Goal: Register for event/course

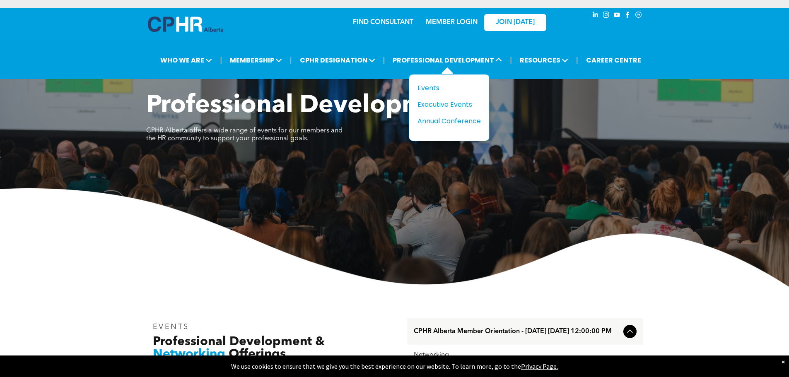
click at [438, 80] on div "Title Events Executive Events Annual Conference" at bounding box center [449, 107] width 81 height 67
click at [433, 87] on div "Events" at bounding box center [446, 88] width 57 height 10
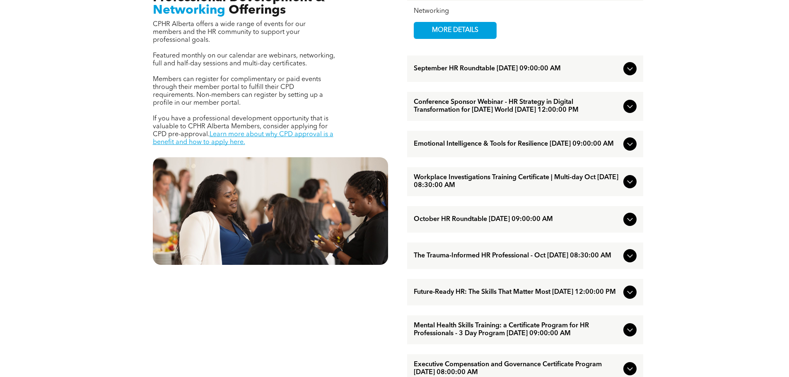
scroll to position [373, 0]
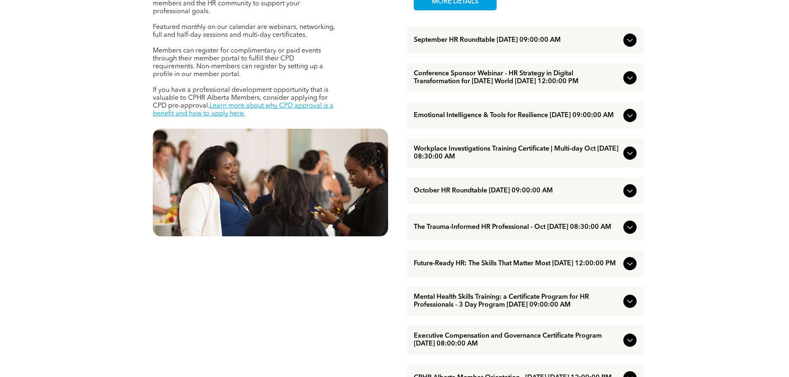
click at [631, 168] on div "Workplace Investigations Training Certificate | Multi-day Oct [DATE] 08:30:00 AM" at bounding box center [525, 153] width 236 height 29
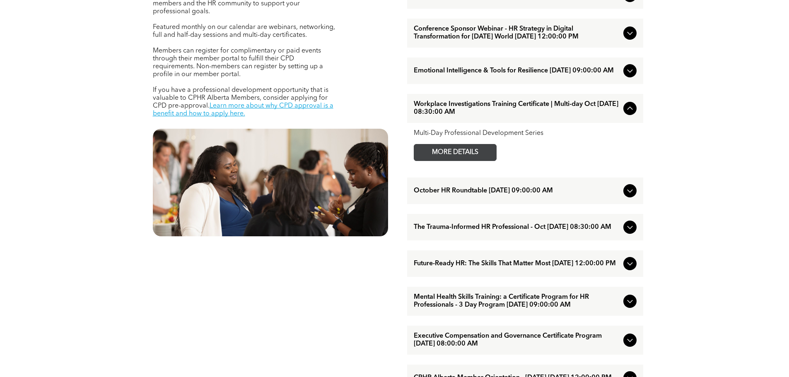
click at [460, 161] on span "MORE DETAILS" at bounding box center [455, 153] width 65 height 16
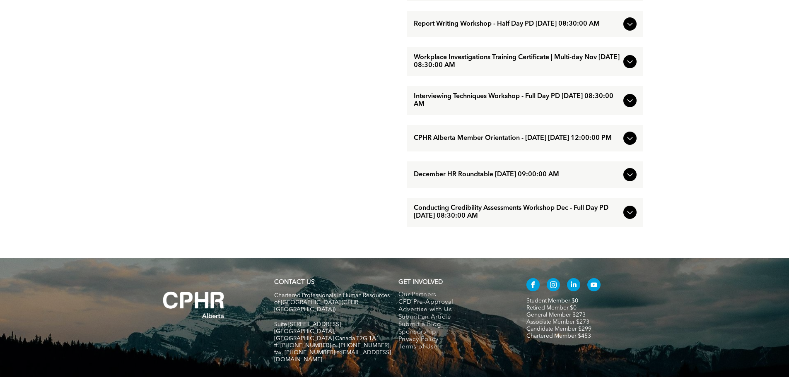
scroll to position [870, 0]
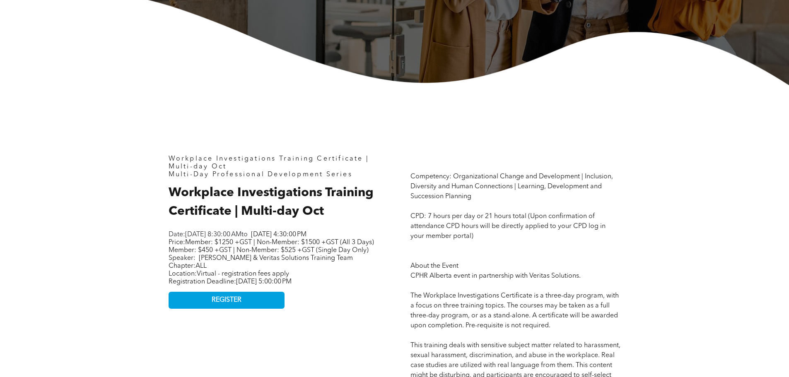
scroll to position [290, 0]
